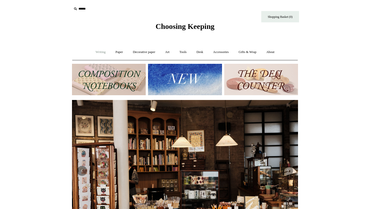
click at [99, 54] on link "Writing +" at bounding box center [100, 52] width 19 height 13
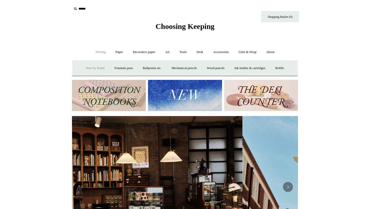
click at [92, 68] on link "Pens by brand +" at bounding box center [95, 68] width 28 height 13
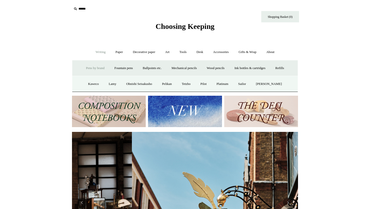
scroll to position [0, 226]
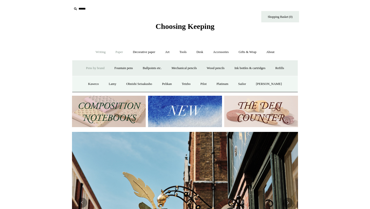
click at [118, 48] on link "Paper +" at bounding box center [119, 52] width 17 height 13
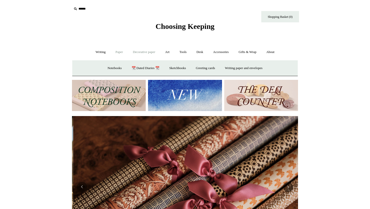
scroll to position [0, 452]
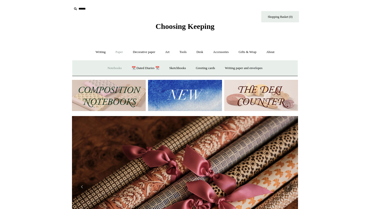
click at [111, 70] on link "Notebooks +" at bounding box center [114, 68] width 23 height 13
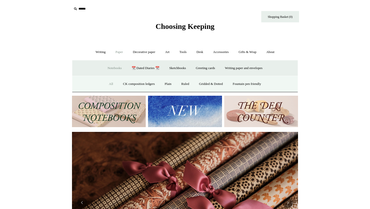
click at [108, 85] on link "All" at bounding box center [110, 83] width 13 height 13
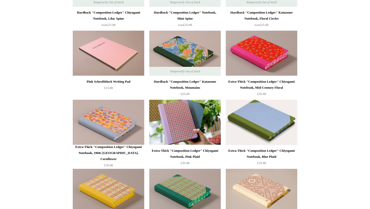
scroll to position [380, 0]
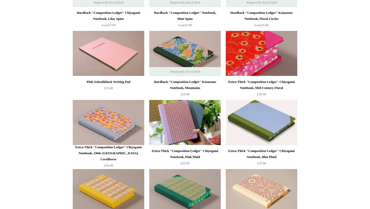
click at [265, 58] on img at bounding box center [261, 53] width 71 height 45
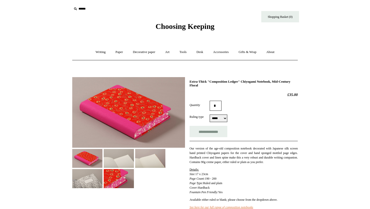
click at [115, 163] on img at bounding box center [119, 158] width 30 height 19
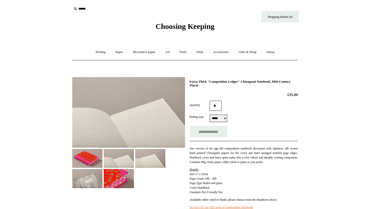
click at [155, 164] on img at bounding box center [150, 158] width 30 height 19
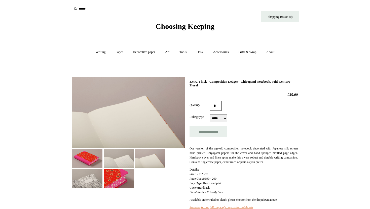
click at [102, 186] on img at bounding box center [87, 178] width 30 height 19
